Goal: Information Seeking & Learning: Understand process/instructions

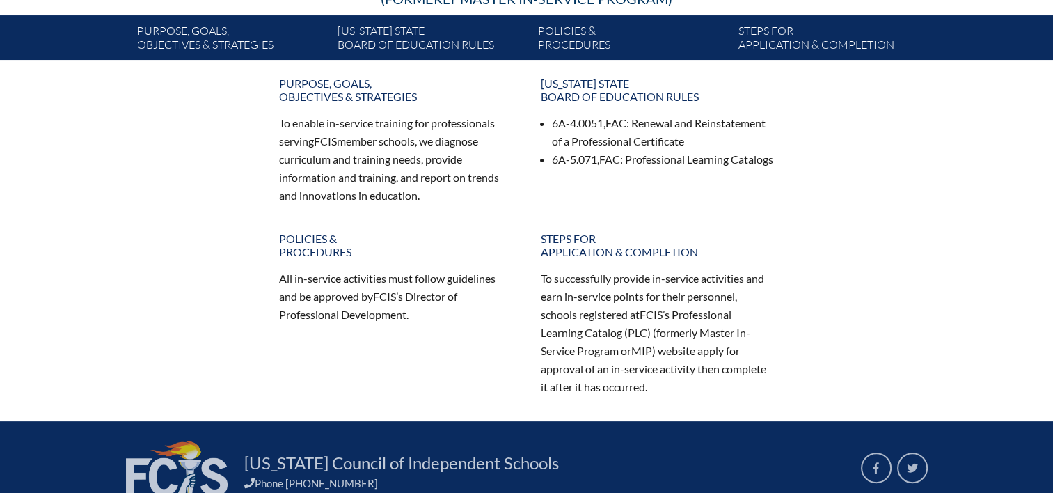
scroll to position [251, 0]
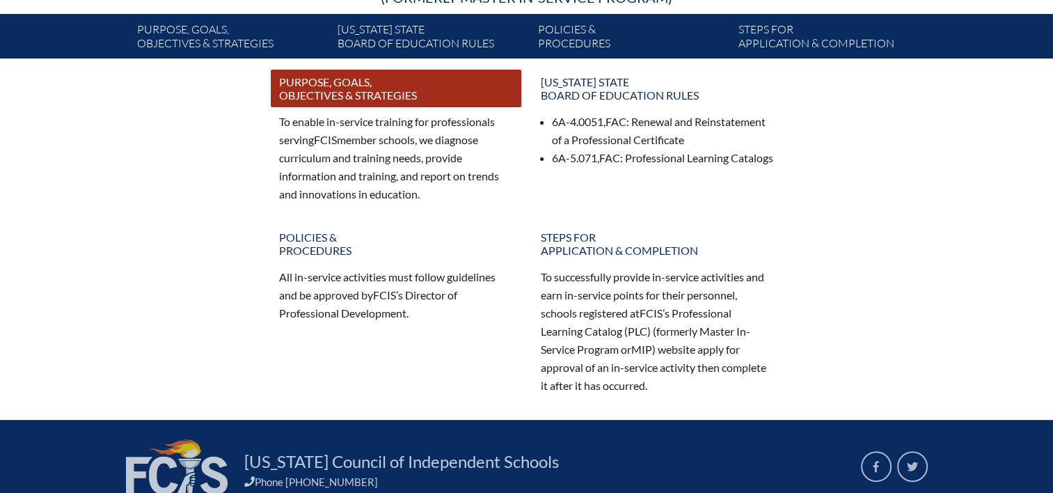
click at [373, 92] on link "Purpose, goals, objectives & strategies" at bounding box center [396, 89] width 251 height 38
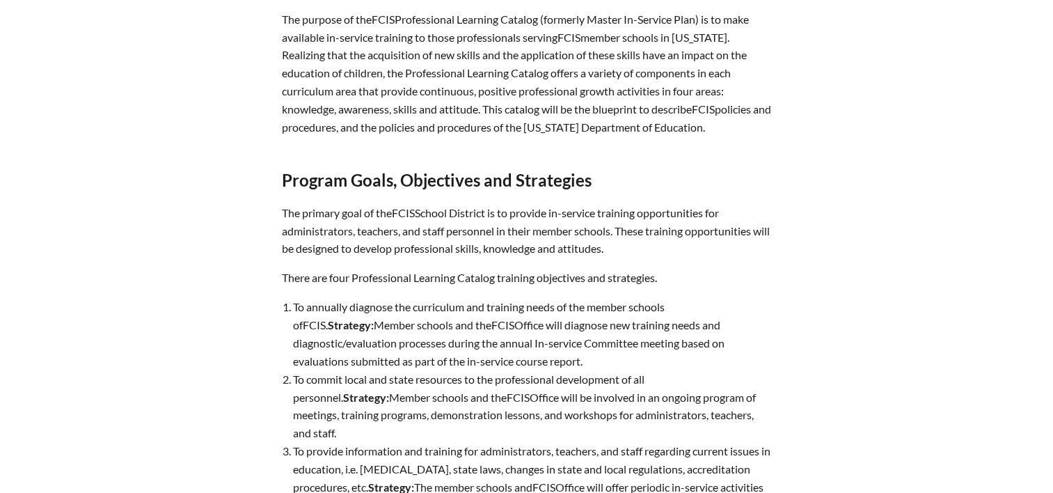
scroll to position [668, 0]
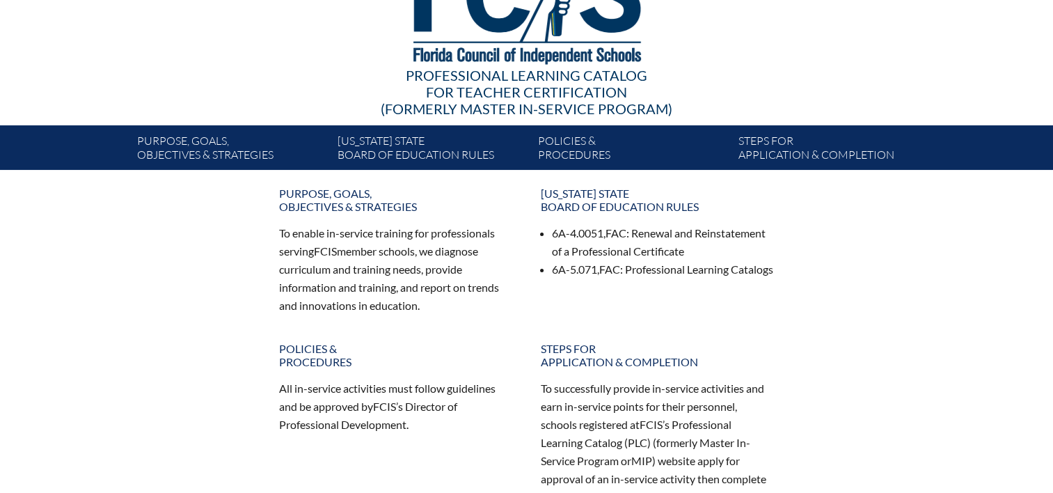
scroll to position [223, 0]
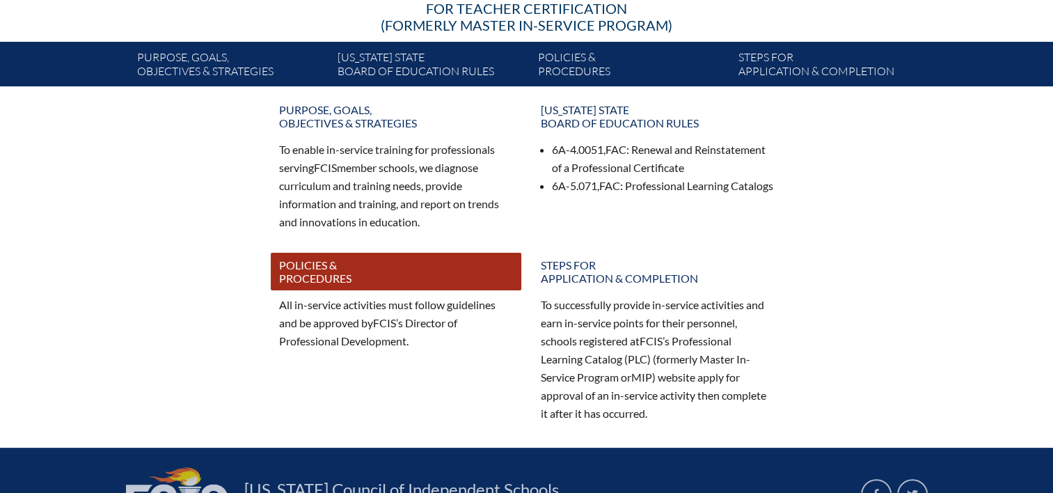
click at [326, 270] on link "Policies & Procedures" at bounding box center [396, 272] width 251 height 38
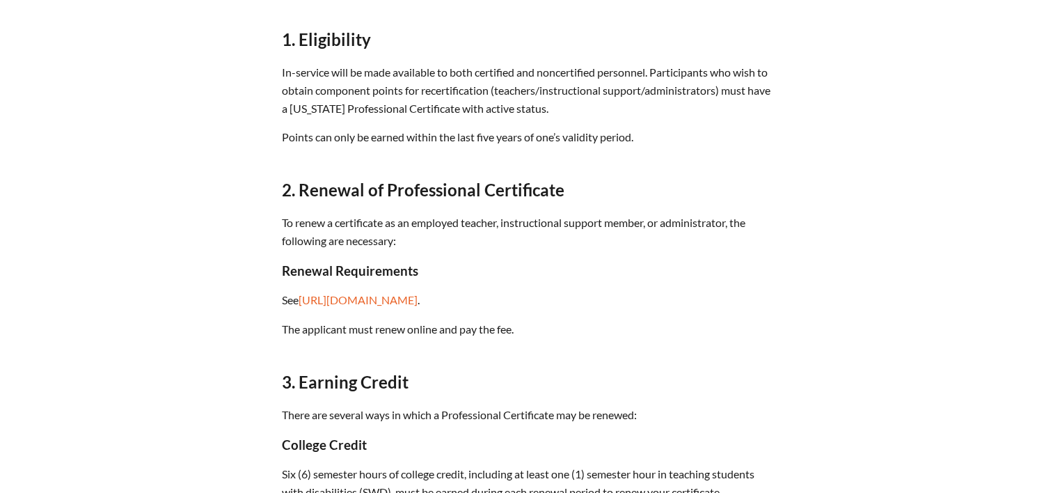
scroll to position [585, 0]
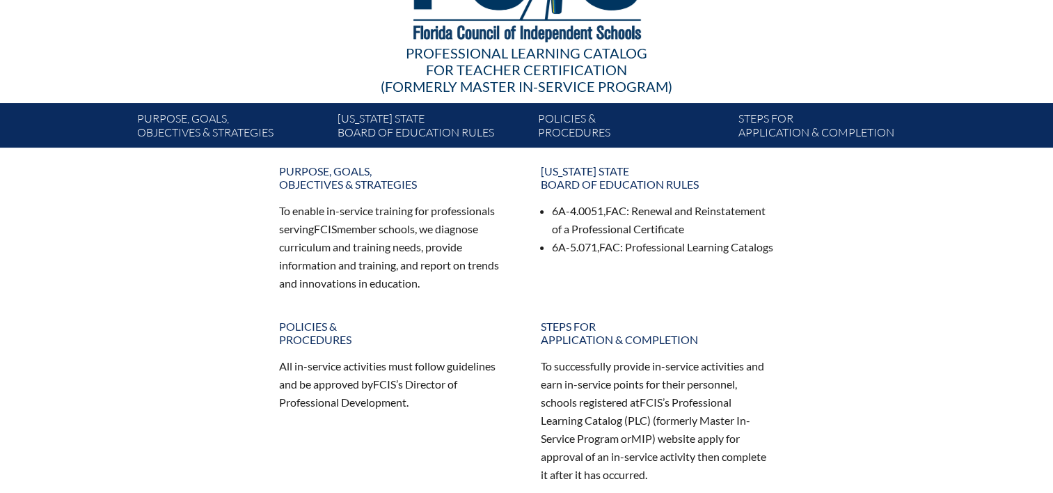
scroll to position [223, 0]
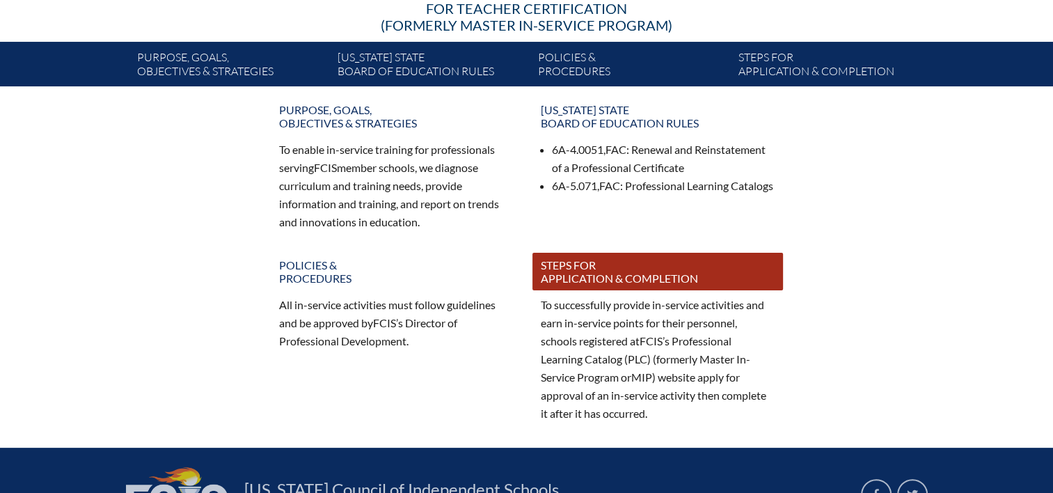
click at [590, 262] on link "Steps for application & completion" at bounding box center [658, 272] width 251 height 38
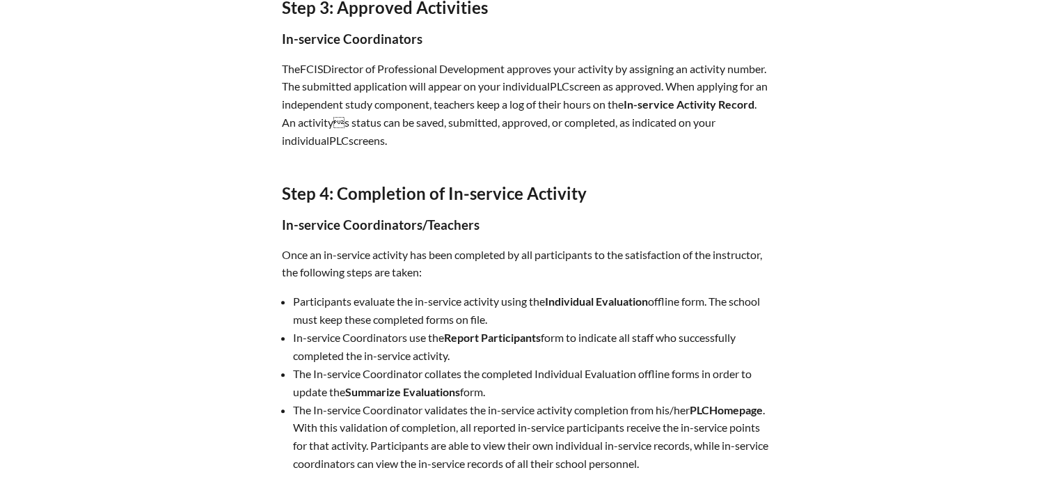
scroll to position [1170, 0]
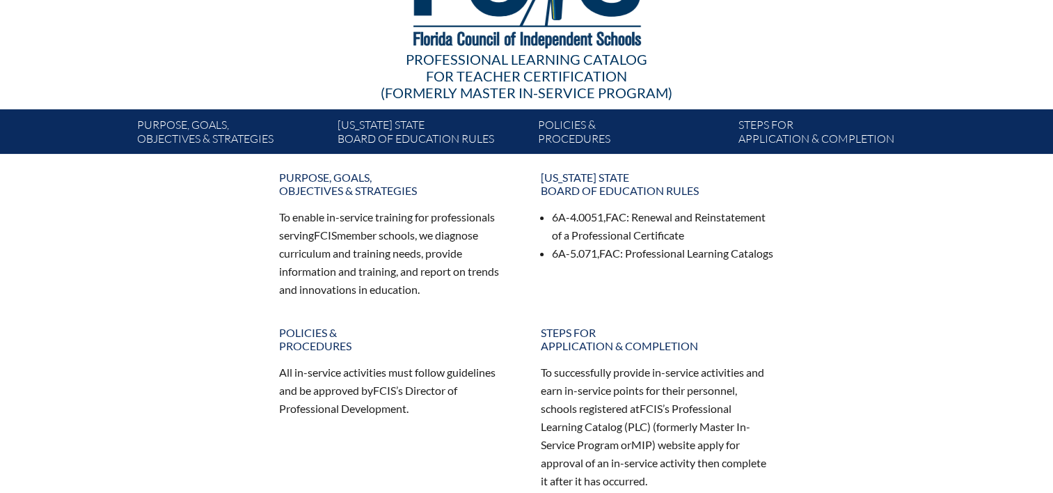
scroll to position [251, 0]
